Goal: Transaction & Acquisition: Purchase product/service

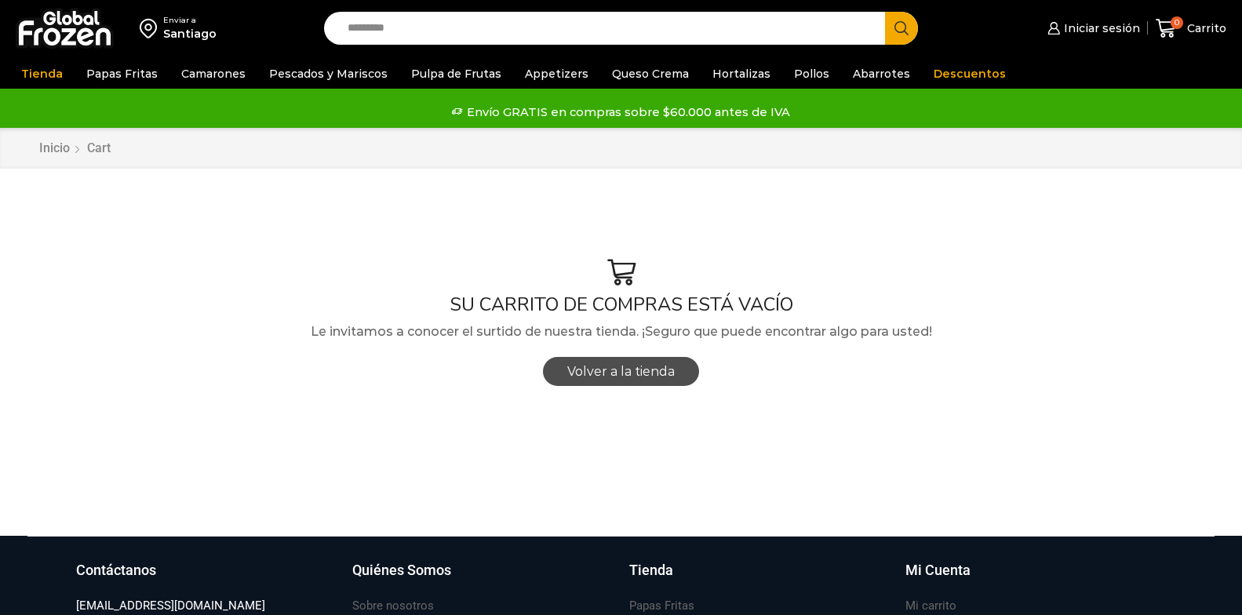
click at [628, 374] on span "Volver a la tienda" at bounding box center [620, 371] width 107 height 15
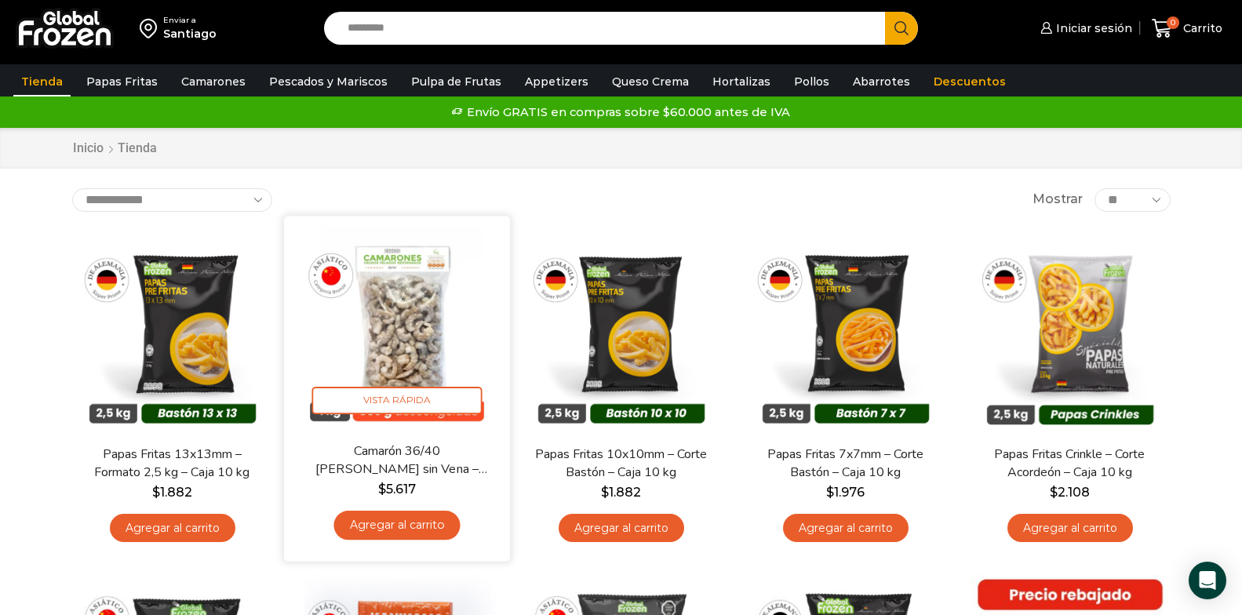
click at [387, 514] on link "Agregar al carrito" at bounding box center [396, 525] width 126 height 29
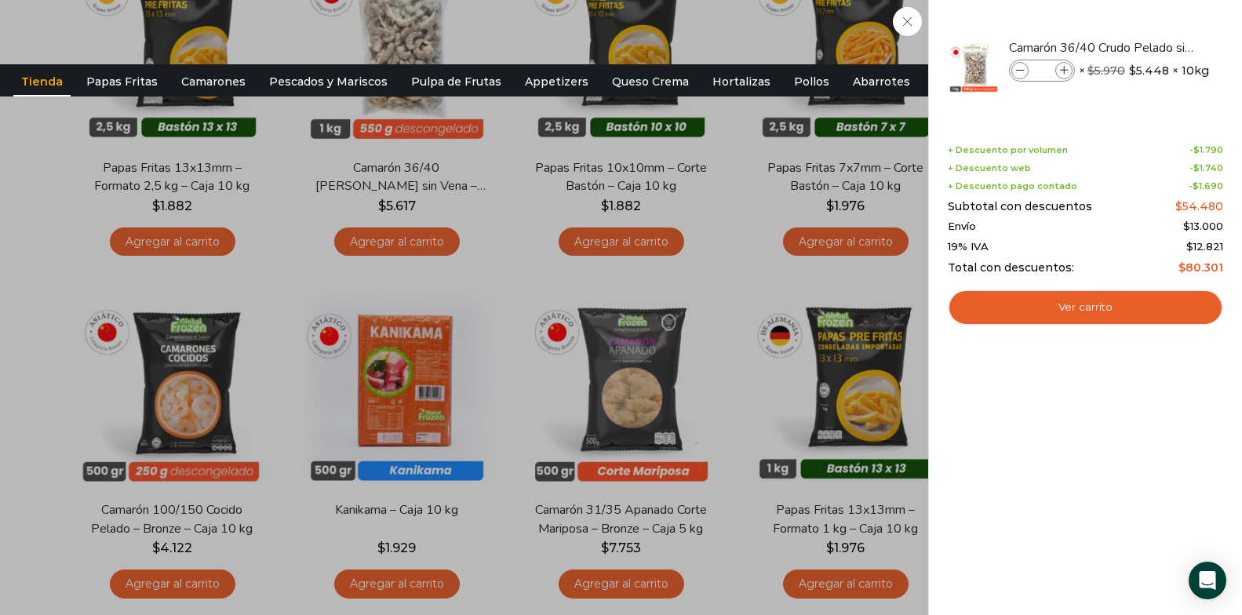
scroll to position [314, 0]
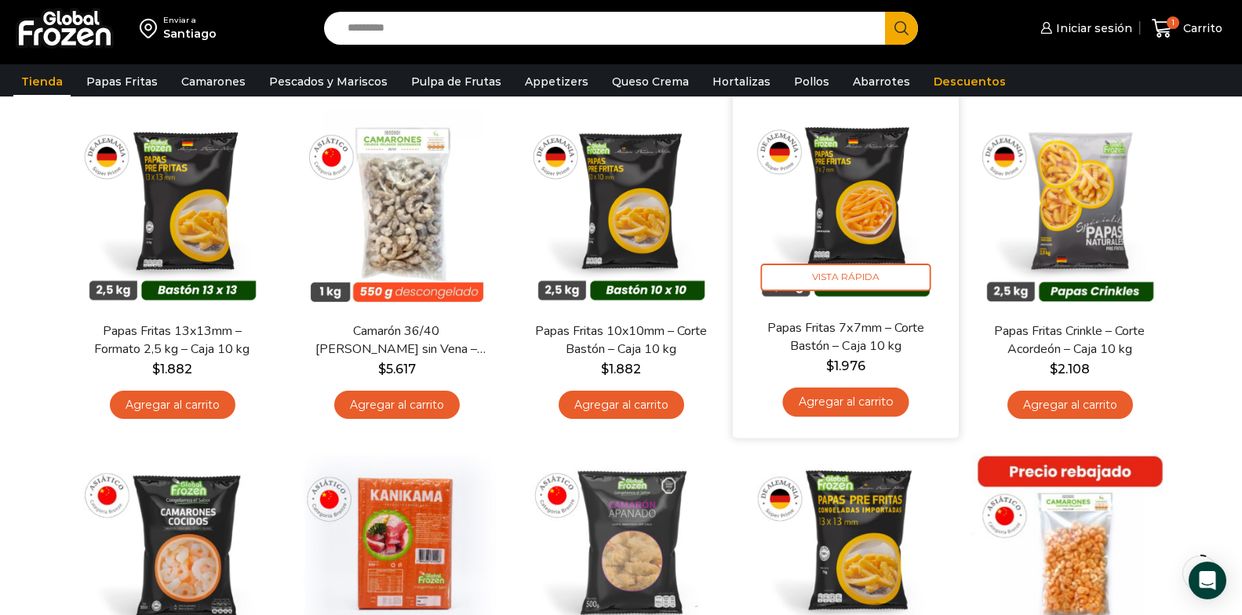
scroll to position [78, 0]
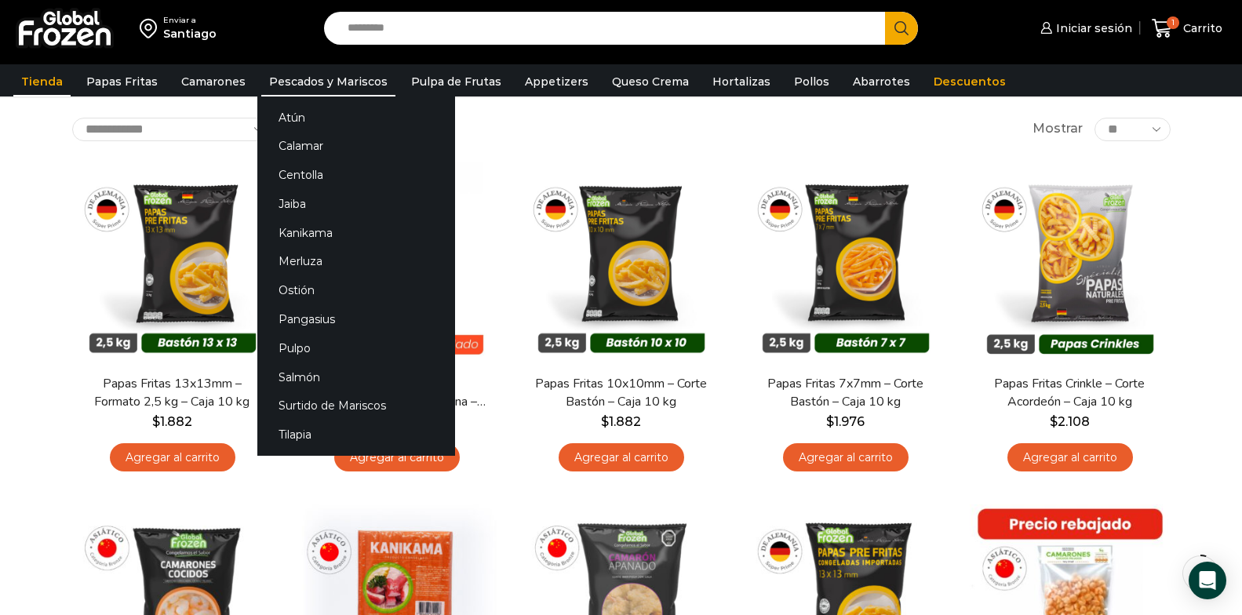
click at [347, 84] on link "Pescados y Mariscos" at bounding box center [328, 82] width 134 height 30
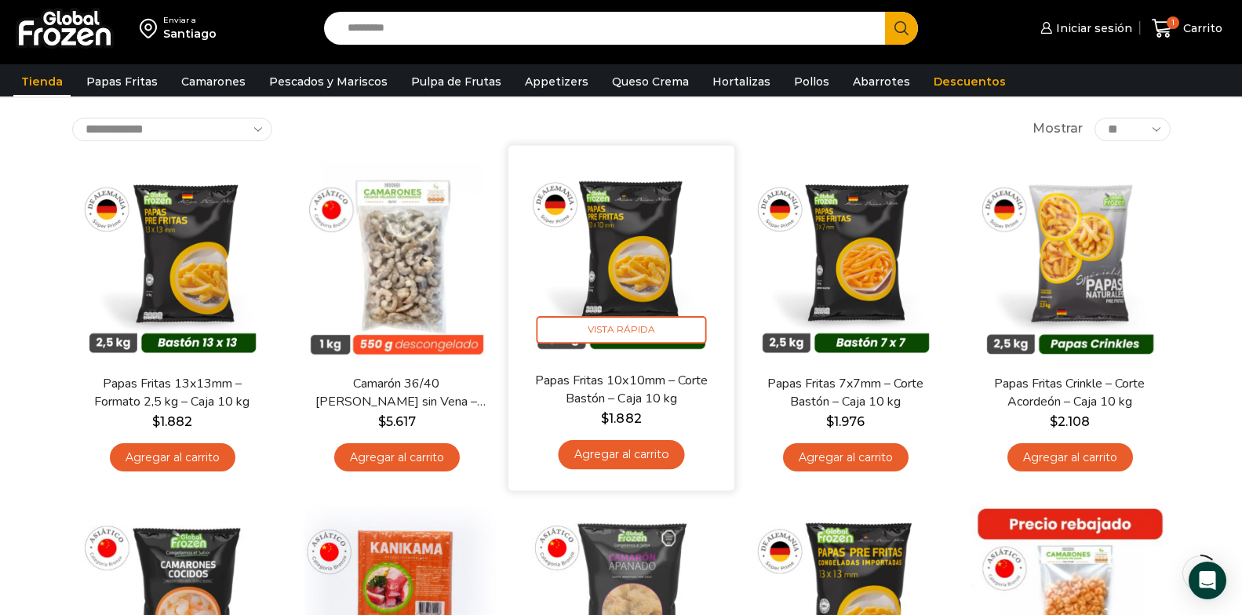
scroll to position [272, 0]
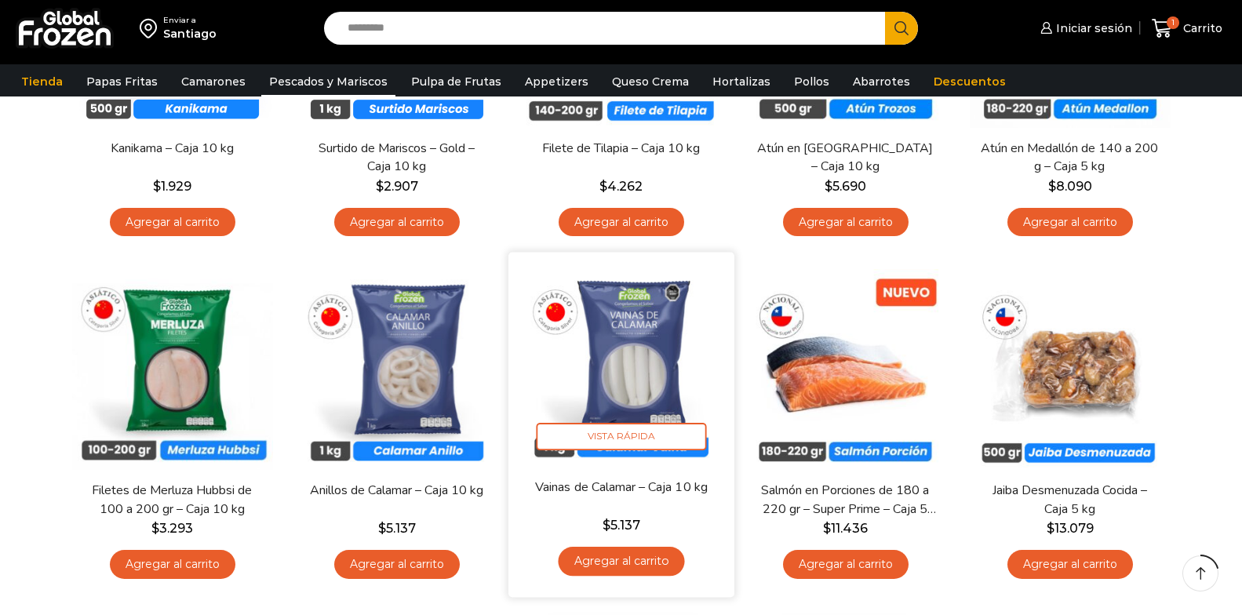
click at [630, 553] on link "Agregar al carrito" at bounding box center [621, 561] width 126 height 29
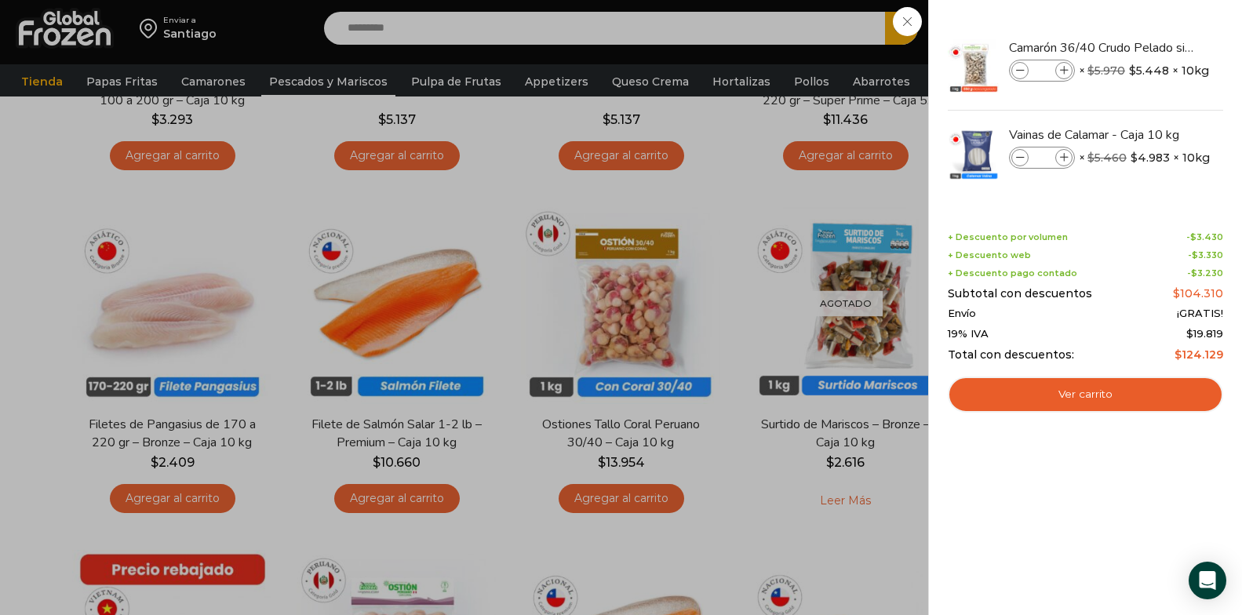
scroll to position [737, 0]
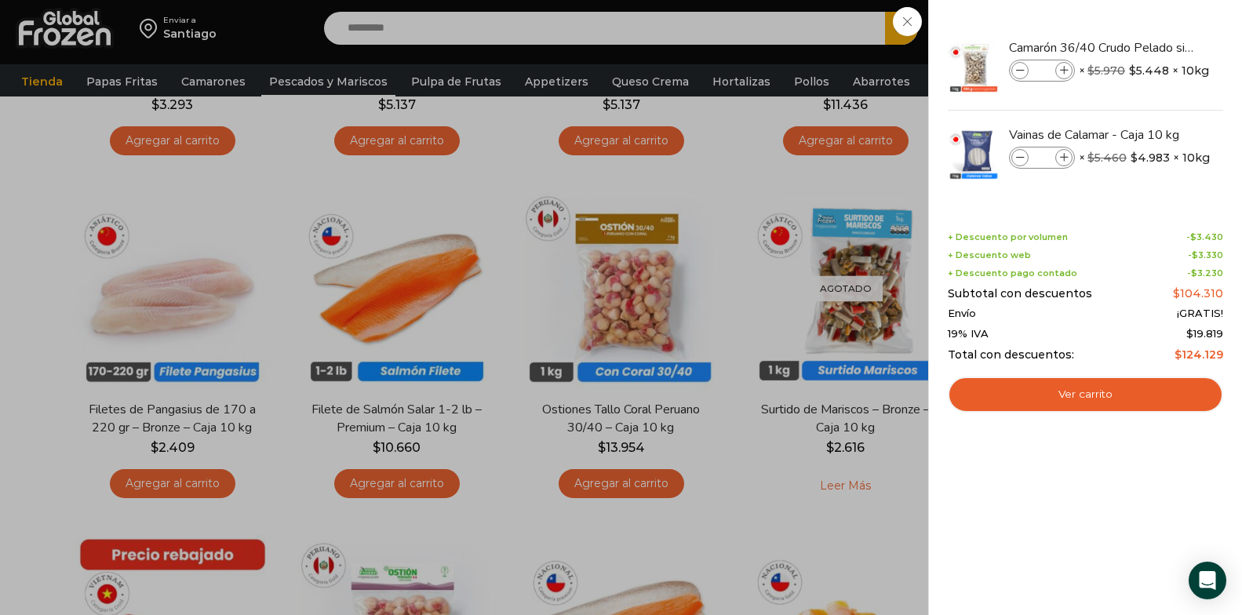
click at [1158, 358] on div "Total con descuentos: $ 124.129" at bounding box center [1084, 354] width 275 height 13
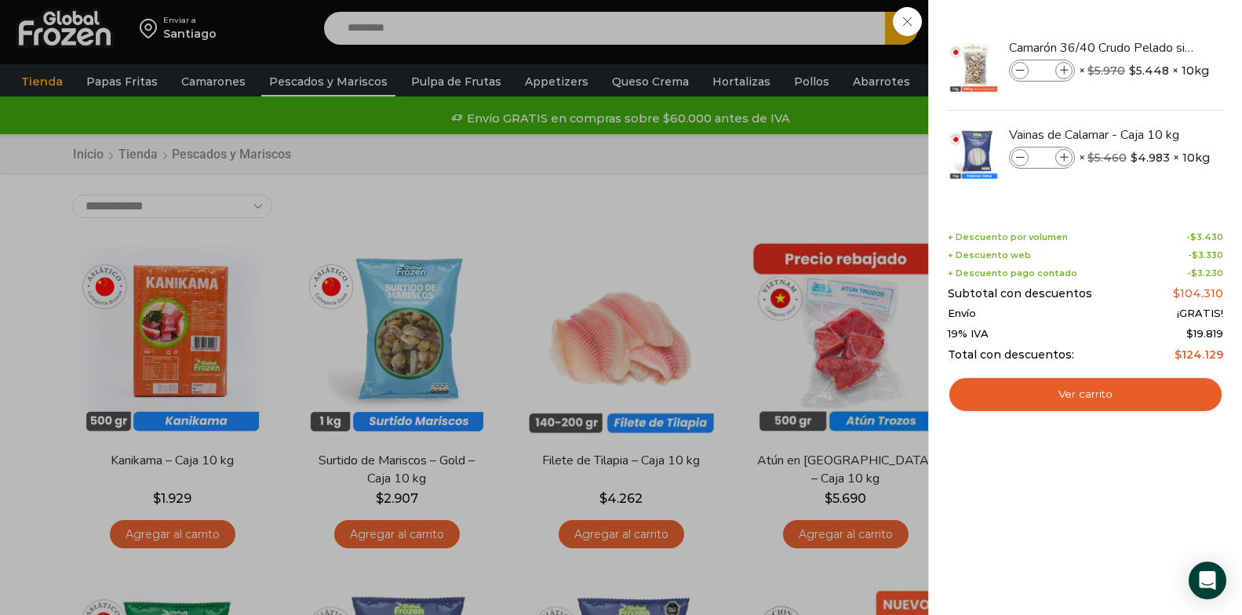
scroll to position [0, 0]
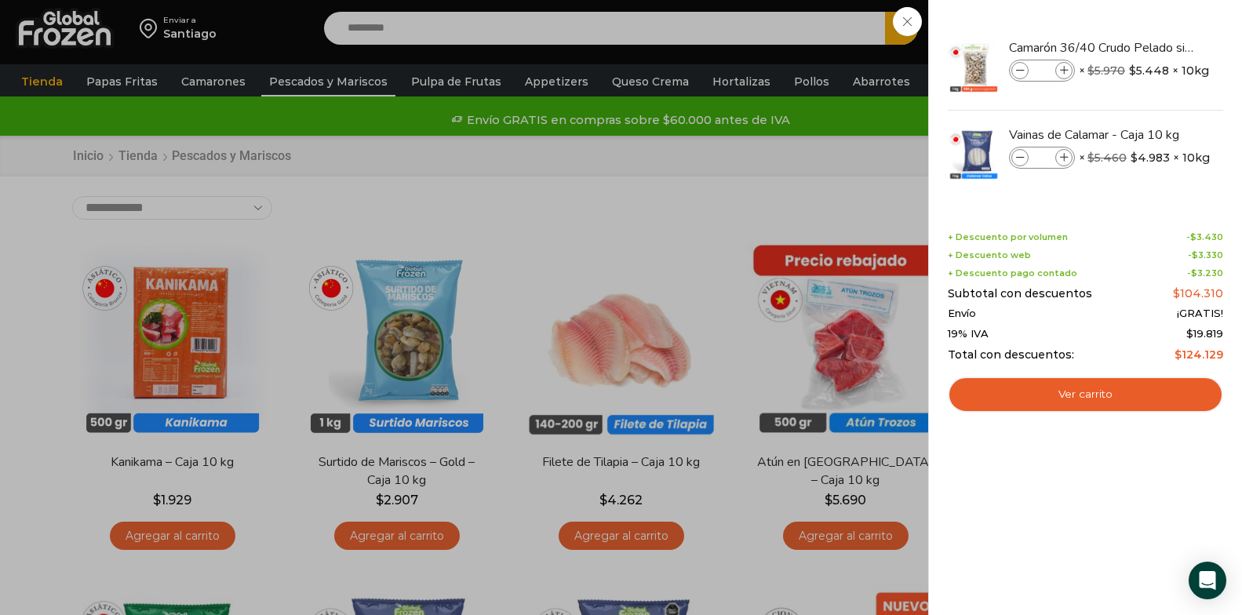
click at [1147, 19] on div "2 Carrito 2 2 Shopping Cart *" at bounding box center [1186, 28] width 78 height 37
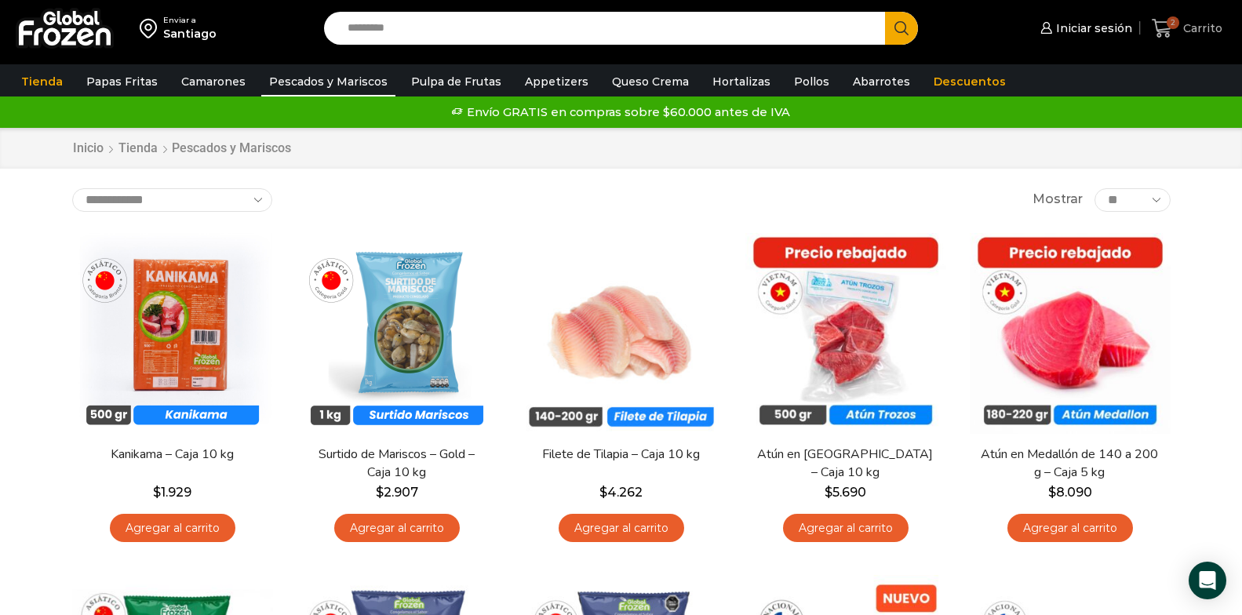
click at [1207, 27] on span "Carrito" at bounding box center [1200, 28] width 43 height 16
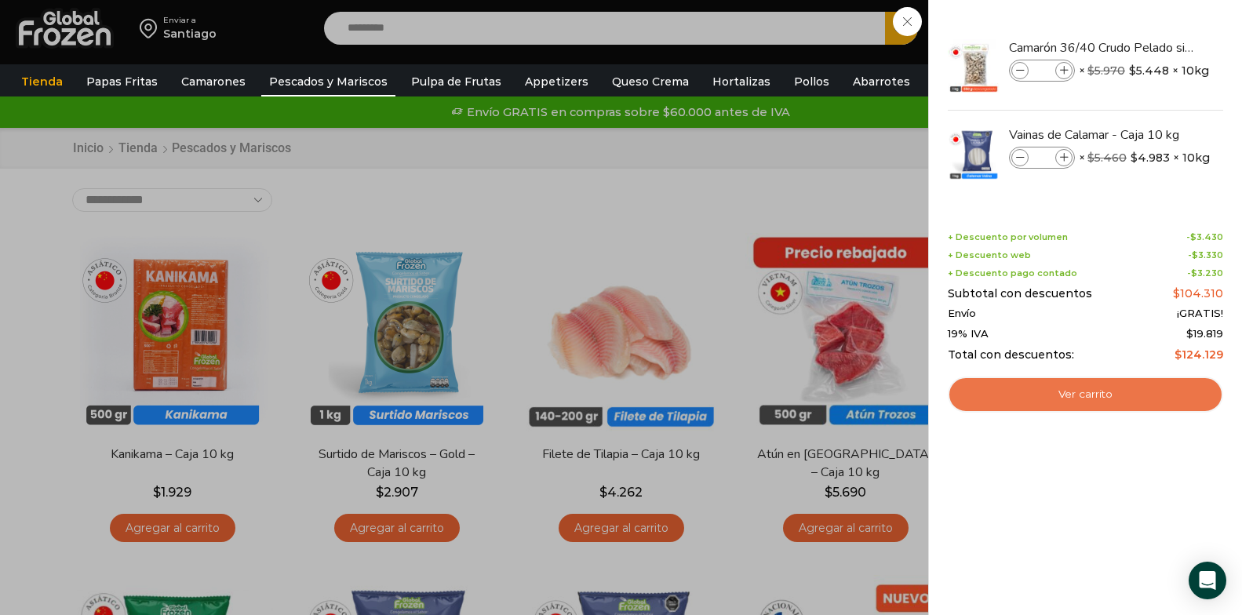
click at [1052, 391] on link "Ver carrito" at bounding box center [1084, 394] width 275 height 36
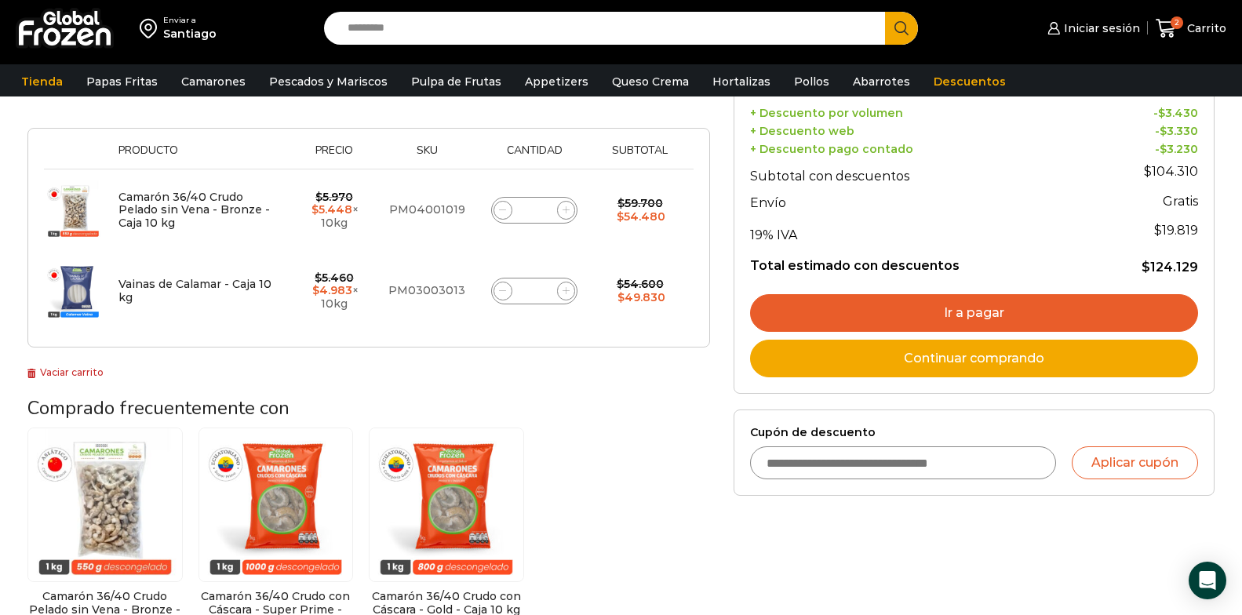
click at [974, 306] on link "Ir a pagar" at bounding box center [974, 313] width 448 height 38
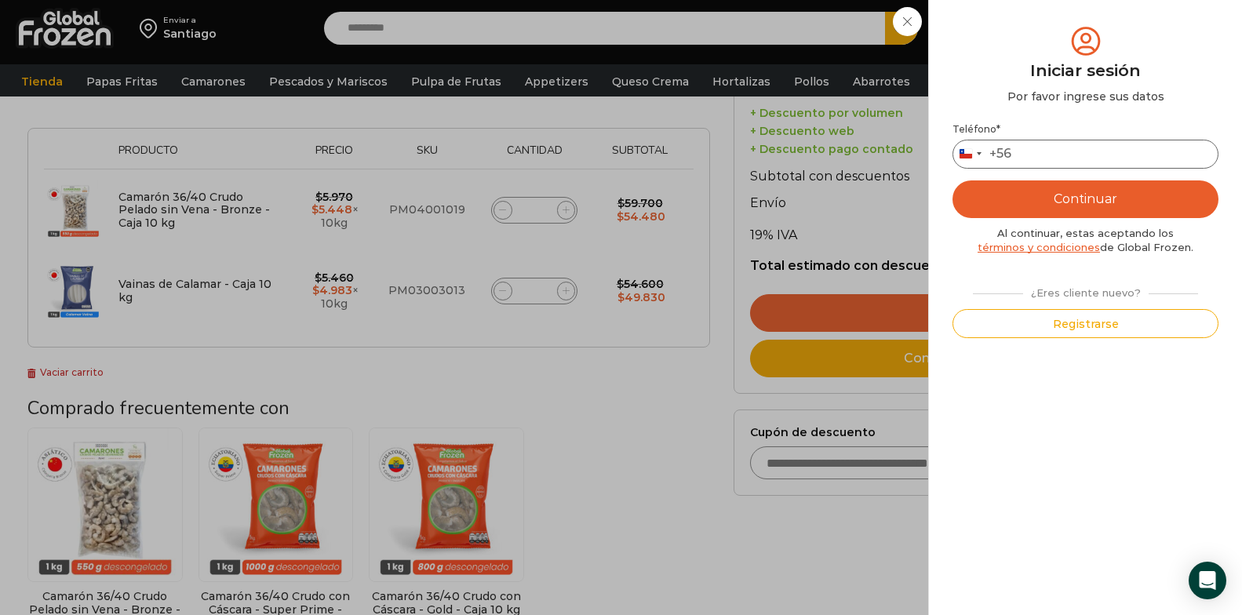
click at [1110, 155] on input "Teléfono *" at bounding box center [1085, 154] width 266 height 29
type input "*********"
click at [1133, 205] on button "Continuar" at bounding box center [1085, 199] width 266 height 38
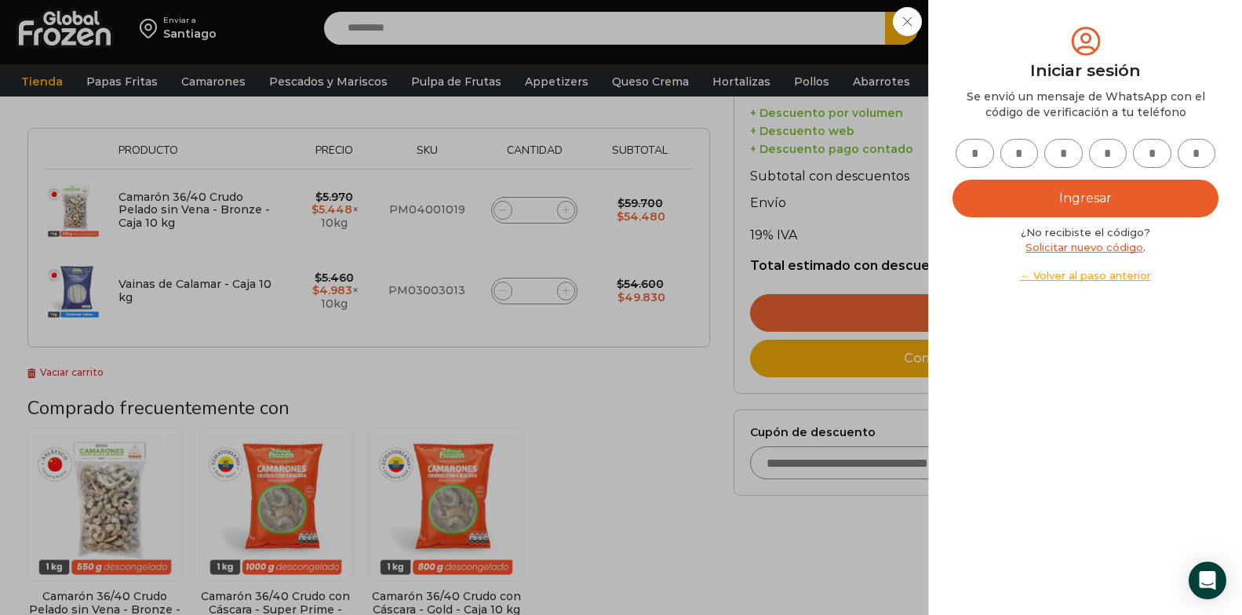
drag, startPoint x: 958, startPoint y: 160, endPoint x: 936, endPoint y: 230, distance: 72.9
click at [958, 160] on input "text" at bounding box center [974, 153] width 38 height 29
type input "*"
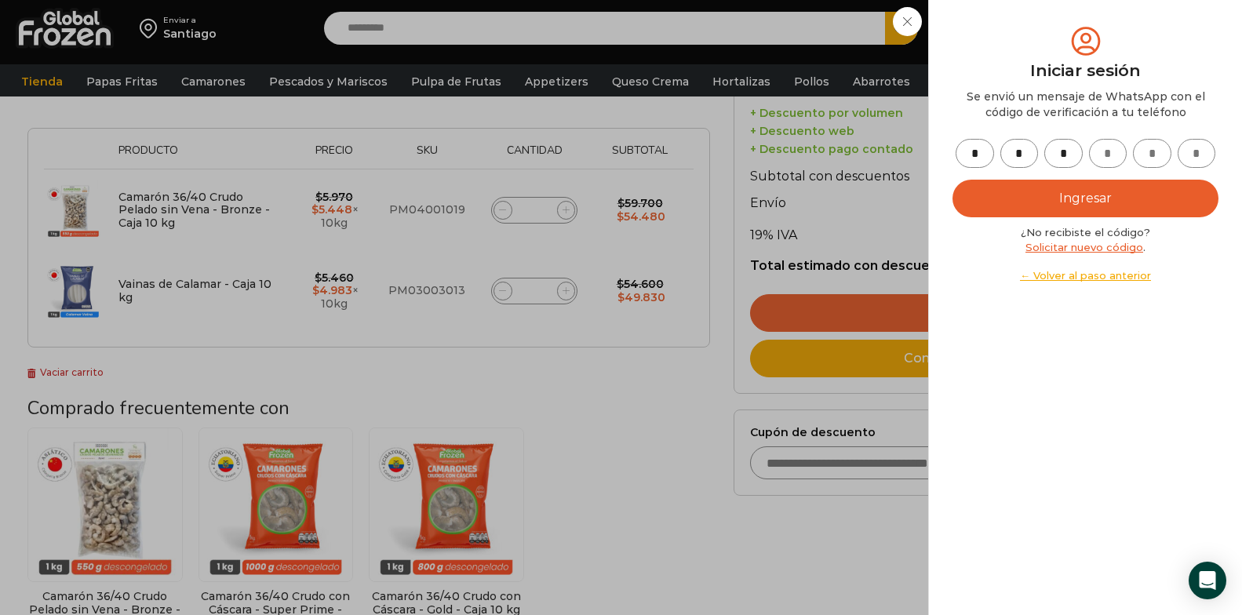
type input "*"
click at [1111, 189] on button "Ingresar" at bounding box center [1085, 199] width 266 height 38
click at [1089, 190] on button "Ingresar" at bounding box center [1085, 199] width 266 height 38
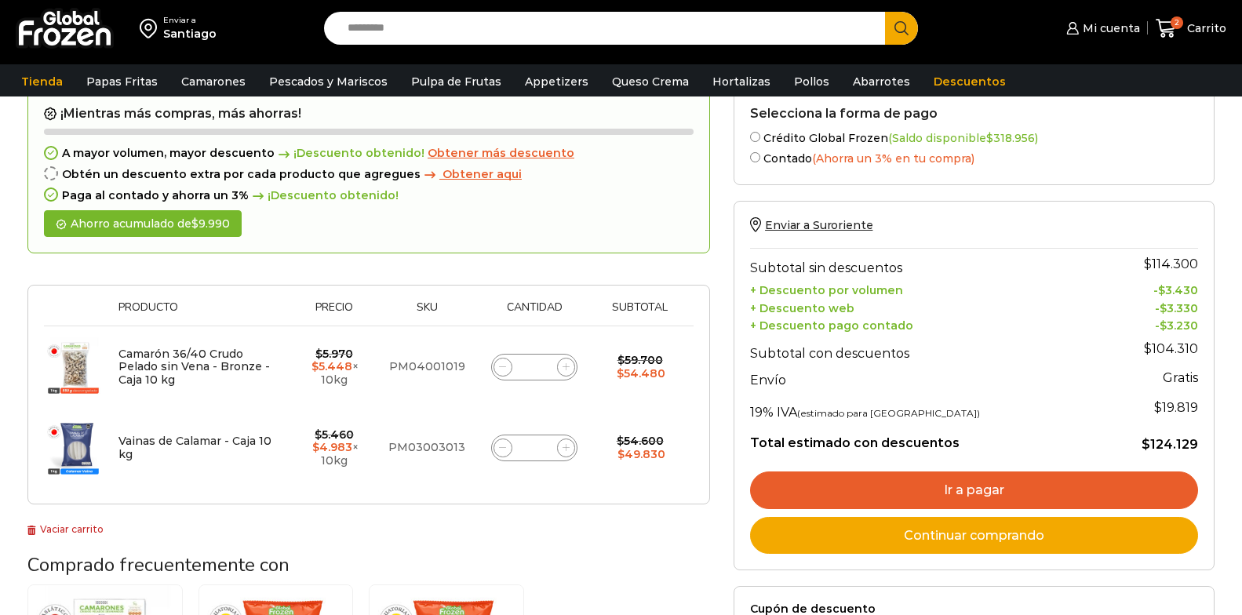
click at [152, 225] on div "Ahorro acumulado de $ 9.990" at bounding box center [143, 223] width 198 height 27
click at [903, 483] on link "Ir a pagar" at bounding box center [974, 490] width 448 height 38
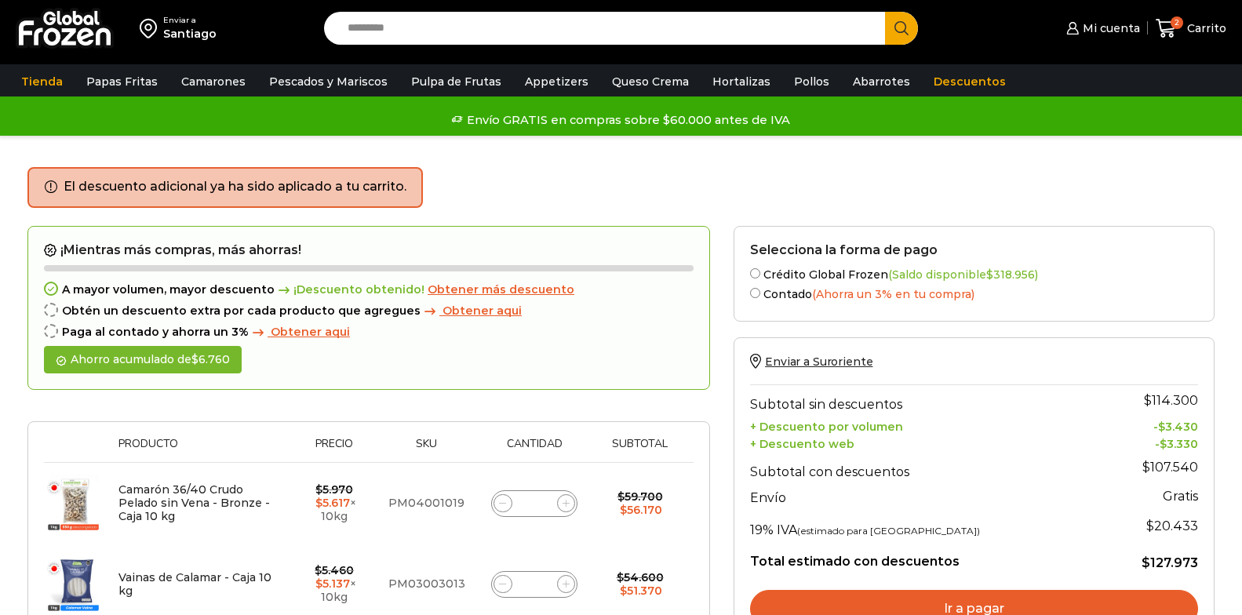
scroll to position [157, 0]
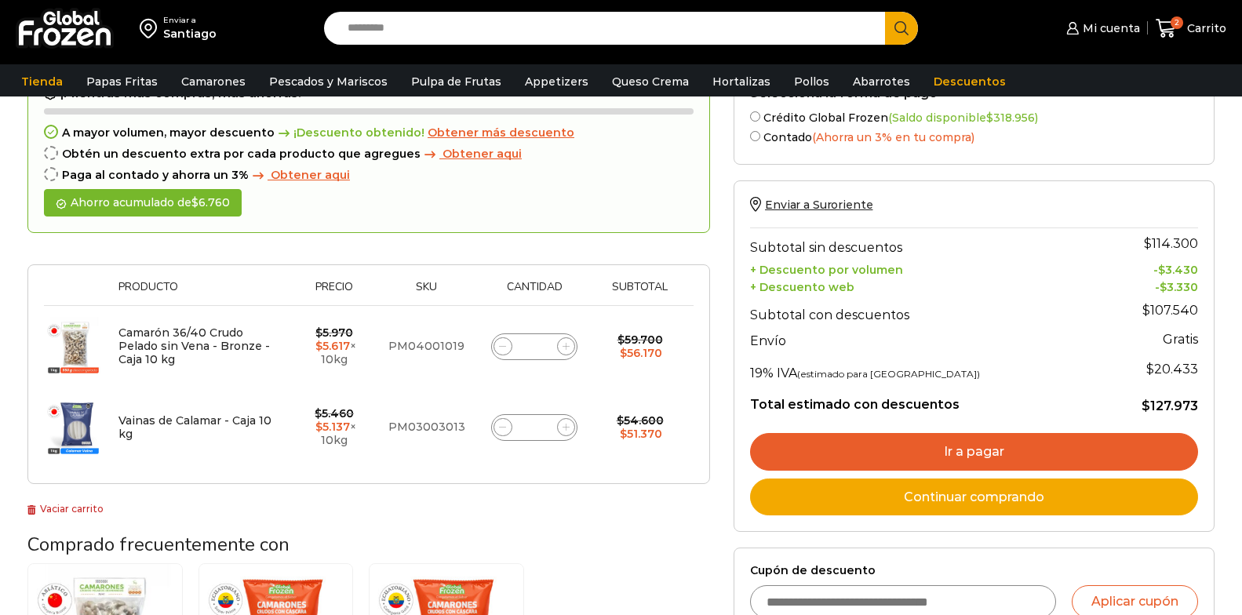
click at [967, 438] on link "Ir a pagar" at bounding box center [974, 452] width 448 height 38
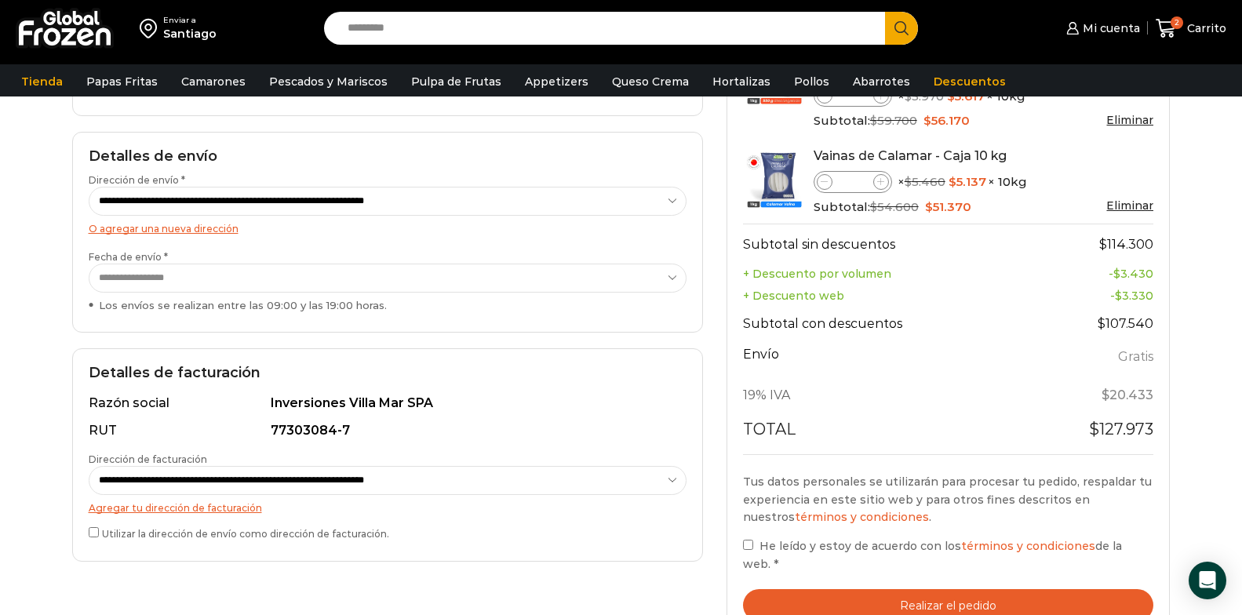
scroll to position [235, 0]
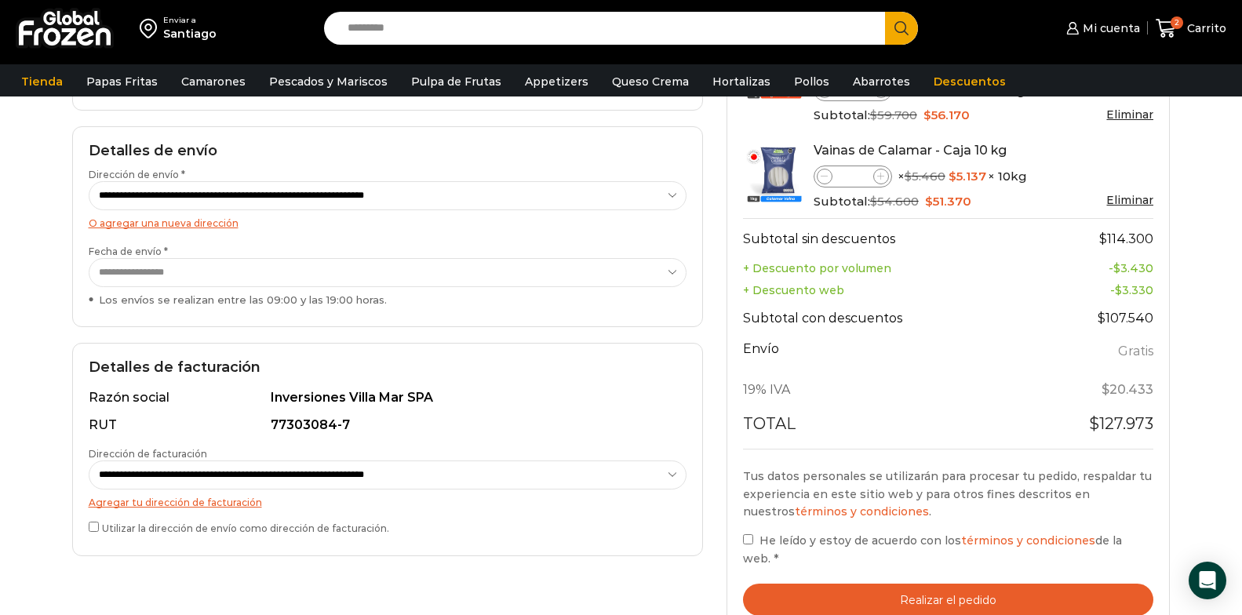
click at [674, 268] on select "**********" at bounding box center [388, 272] width 598 height 29
click at [89, 258] on select "**********" at bounding box center [388, 272] width 598 height 29
click at [938, 584] on button "Realizar el pedido" at bounding box center [948, 600] width 411 height 32
